Goal: Navigation & Orientation: Find specific page/section

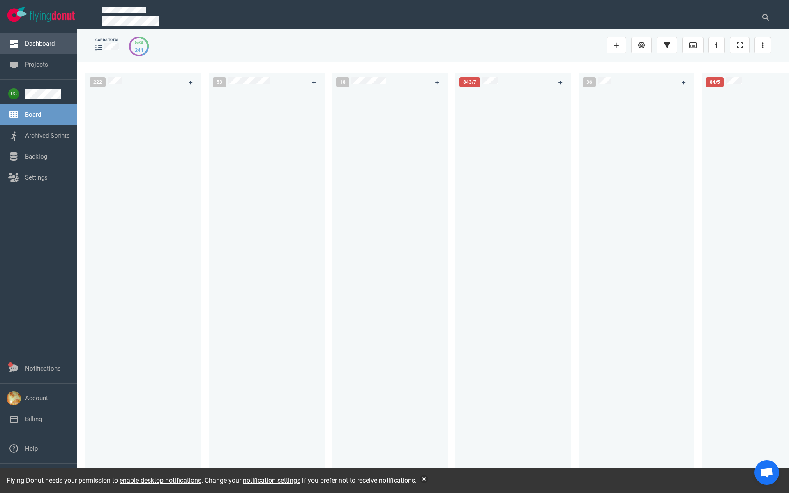
click at [46, 45] on link "Dashboard" at bounding box center [40, 43] width 30 height 7
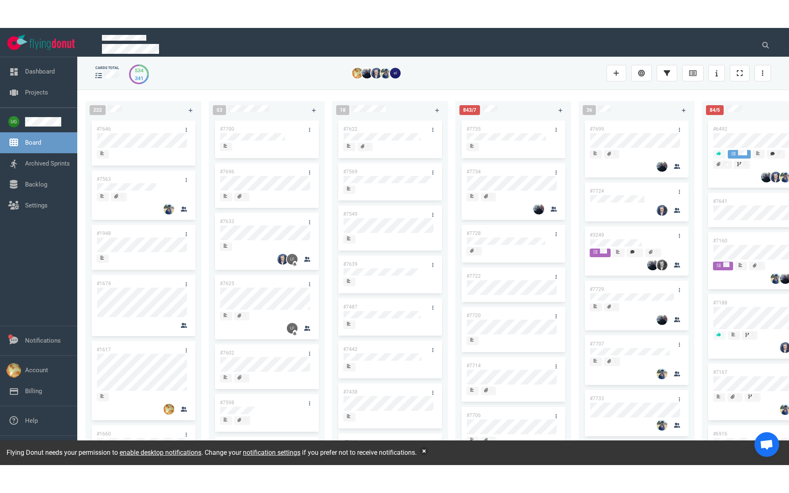
scroll to position [183, 0]
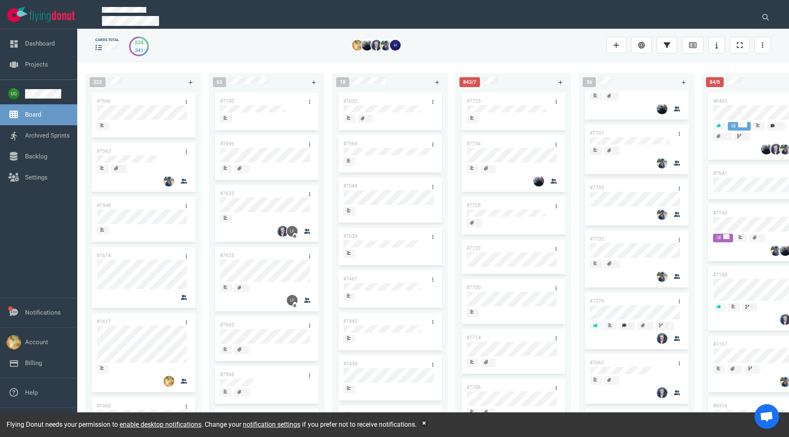
click at [594, 240] on link "#7732" at bounding box center [596, 239] width 14 height 6
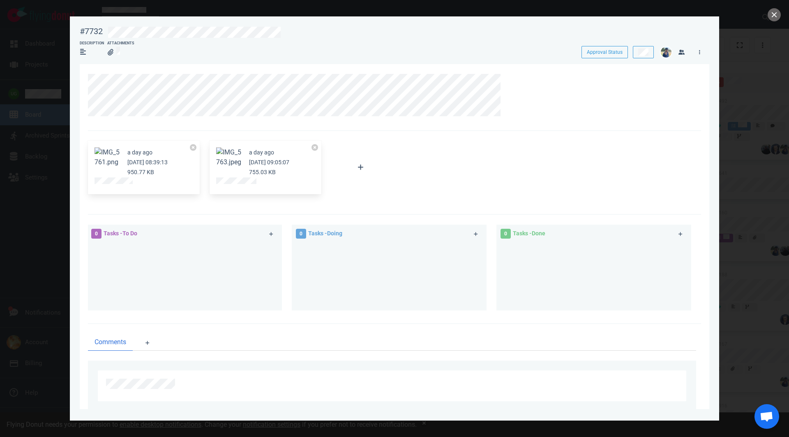
click at [229, 166] on button "Zoom image" at bounding box center [229, 157] width 26 height 20
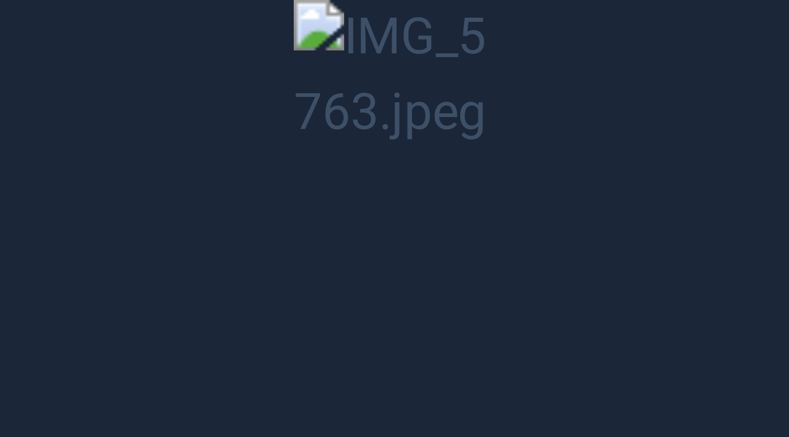
click at [231, 107] on button "Unzoom image" at bounding box center [394, 218] width 789 height 437
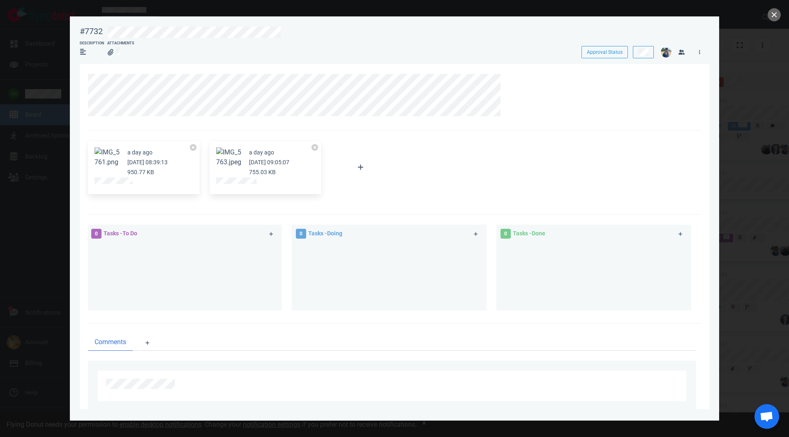
click at [222, 164] on button "Zoom image" at bounding box center [229, 157] width 26 height 20
